Goal: Use online tool/utility: Utilize a website feature to perform a specific function

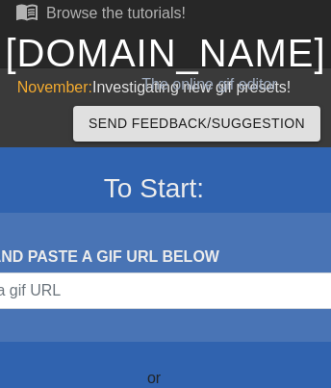
click at [165, 53] on link "[DOMAIN_NAME]" at bounding box center [165, 53] width 321 height 42
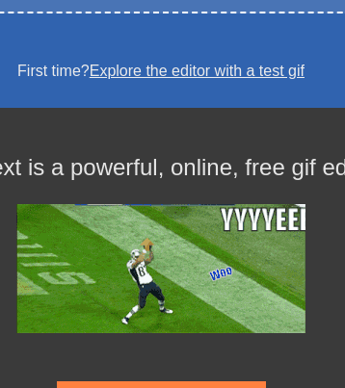
click at [160, 380] on link at bounding box center [161, 381] width 209 height 16
